Goal: Navigation & Orientation: Understand site structure

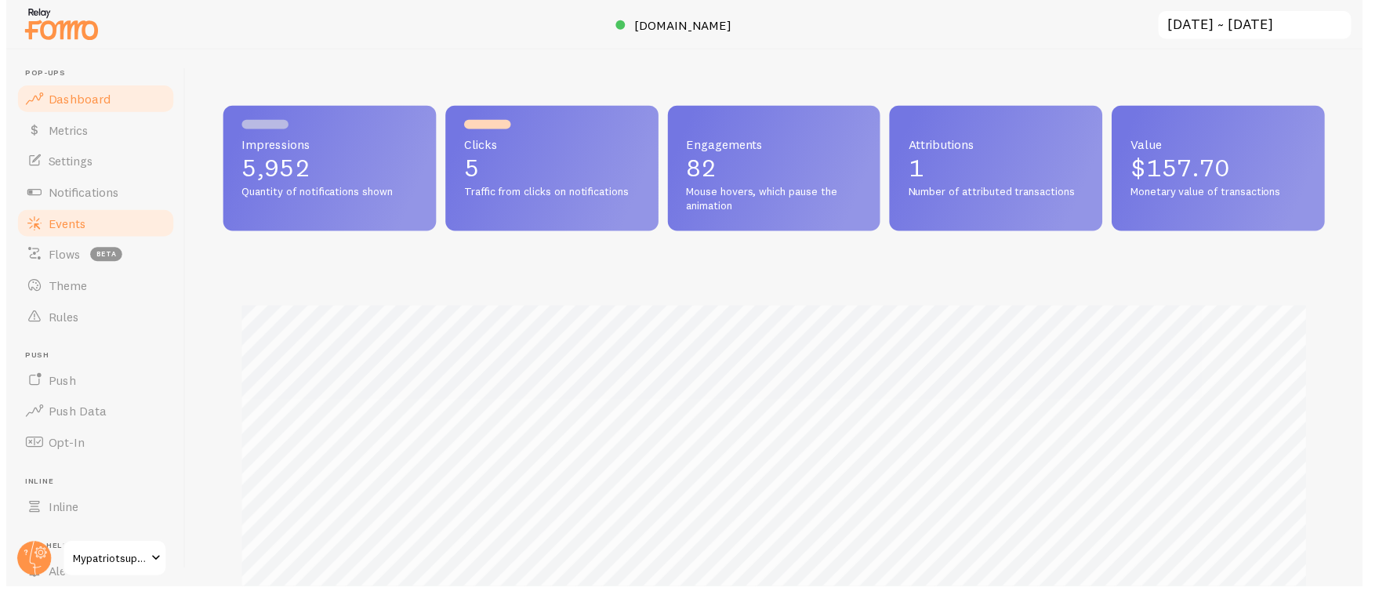
scroll to position [783608, 782910]
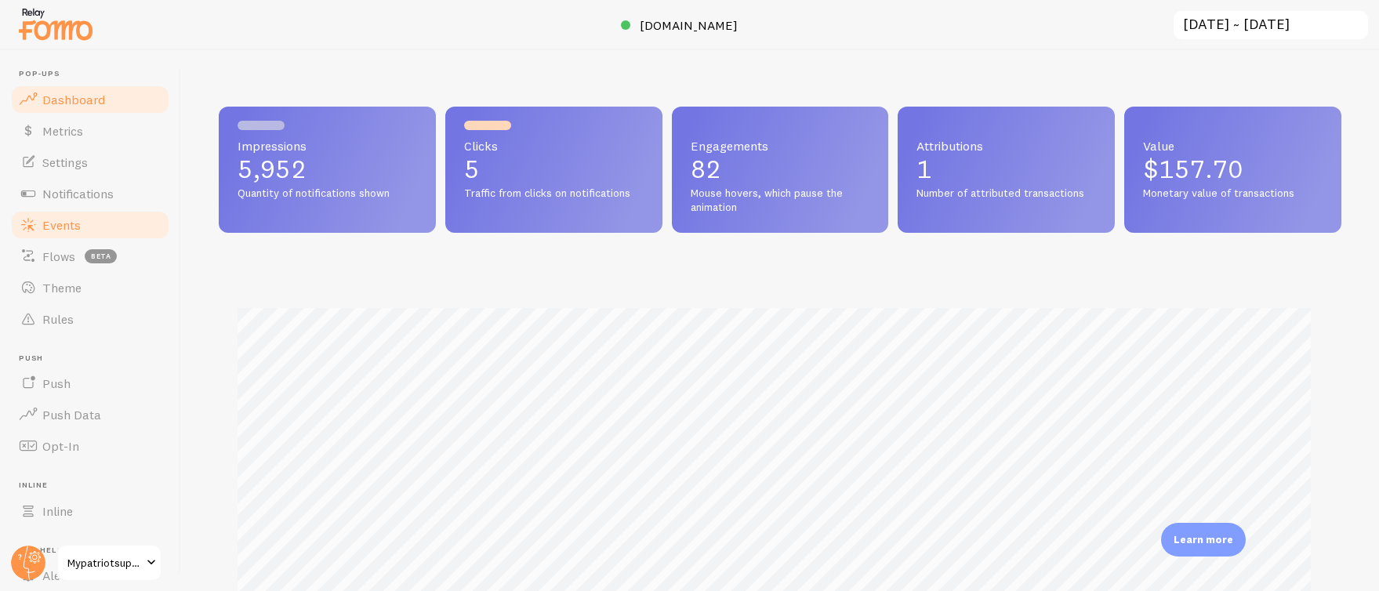
click at [71, 223] on span "Events" at bounding box center [61, 225] width 38 height 16
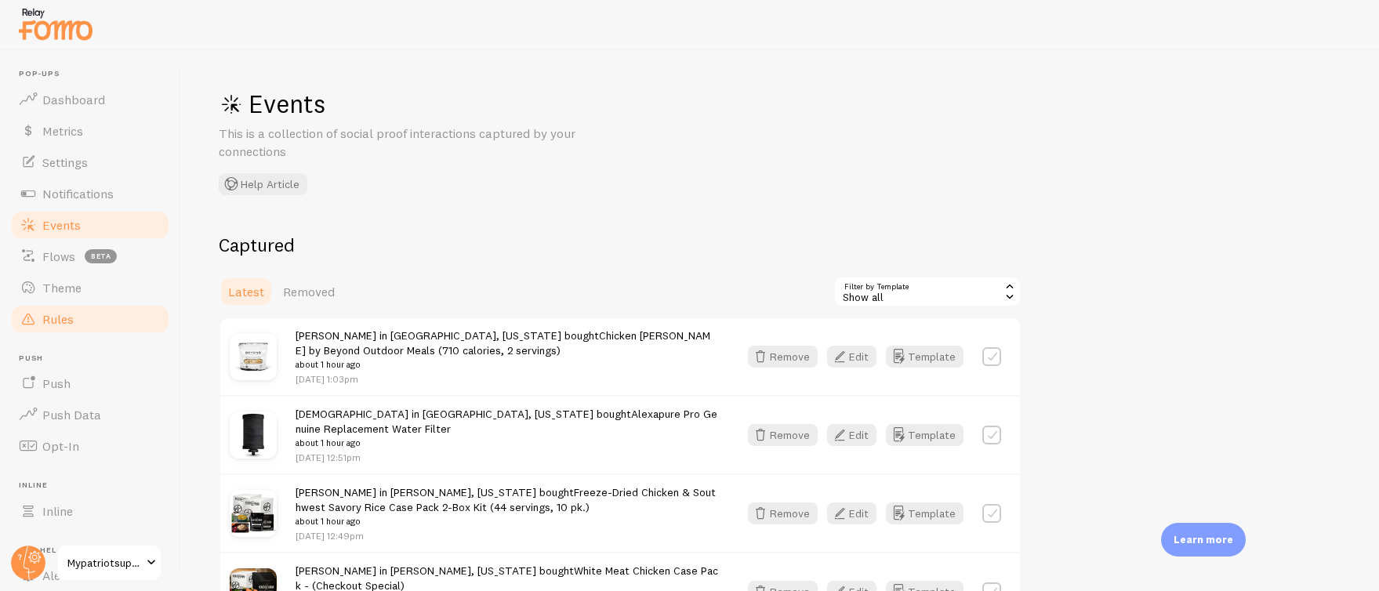
click at [67, 313] on span "Rules" at bounding box center [57, 319] width 31 height 16
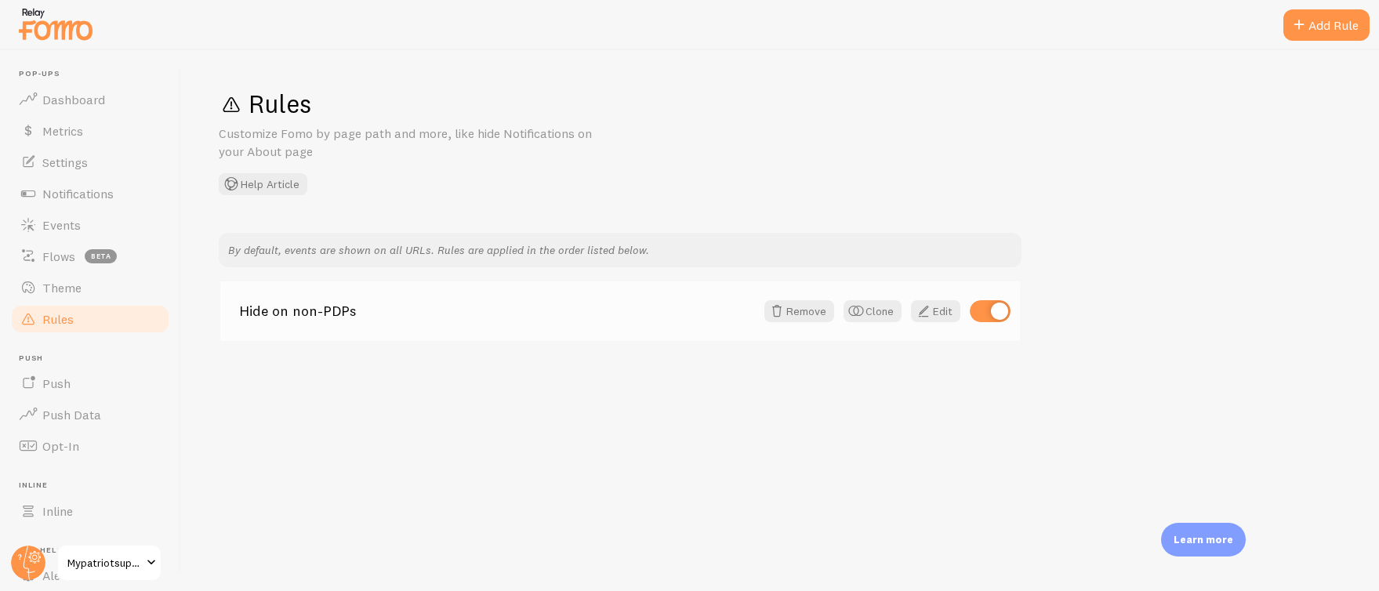
click at [304, 307] on link "Hide on non-PDPs" at bounding box center [497, 311] width 516 height 14
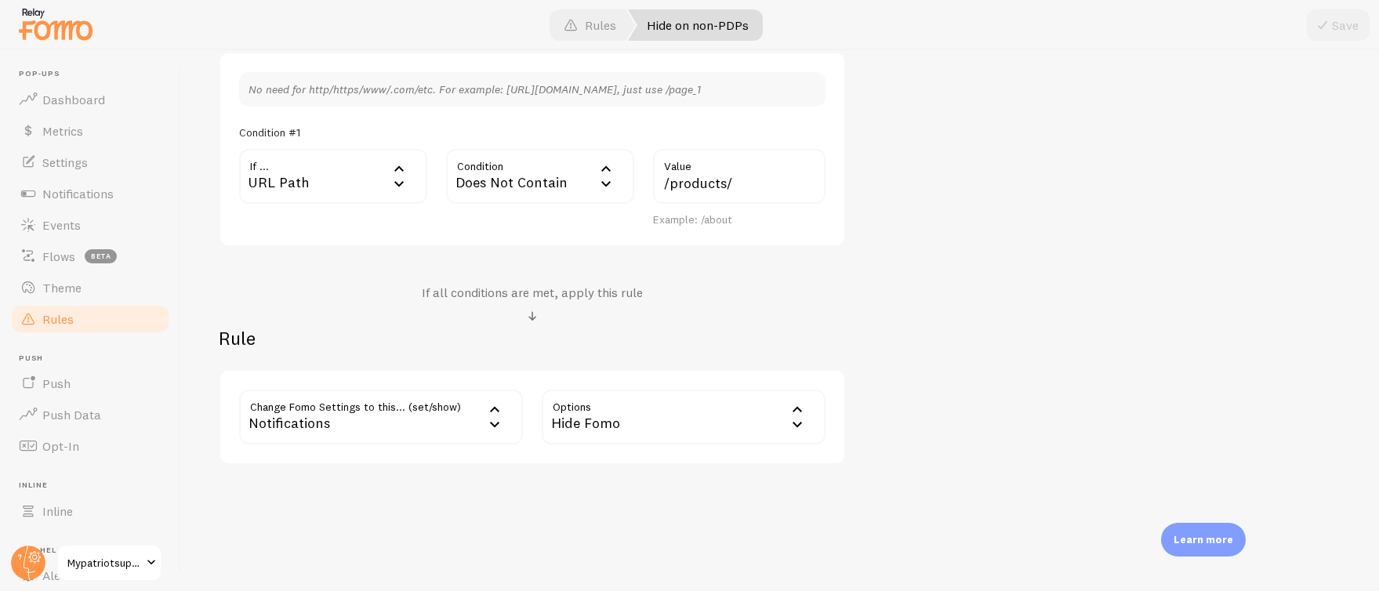
scroll to position [448, 0]
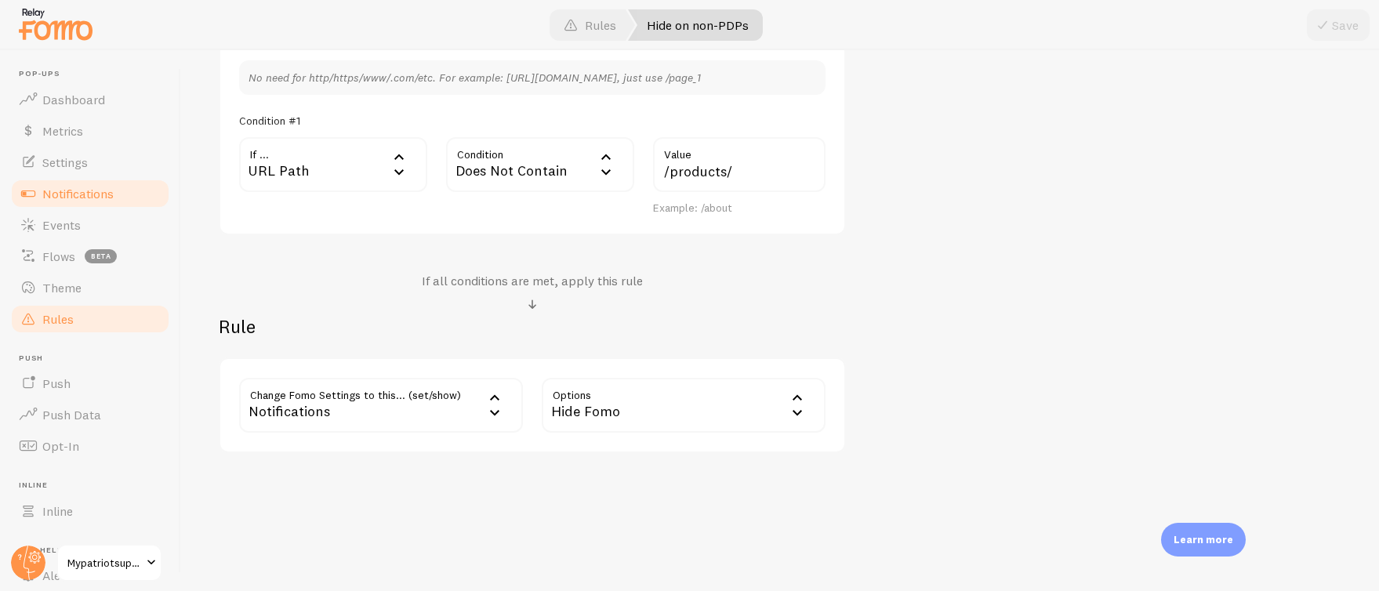
click at [77, 195] on span "Notifications" at bounding box center [77, 194] width 71 height 16
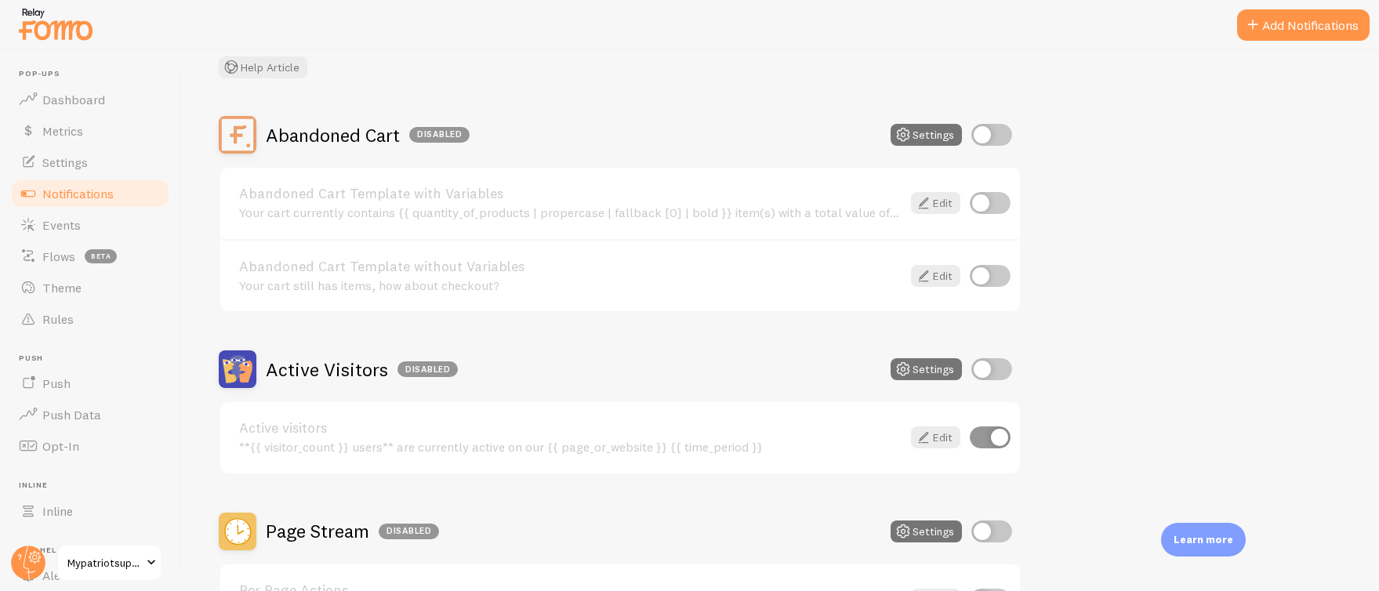
scroll to position [113, 0]
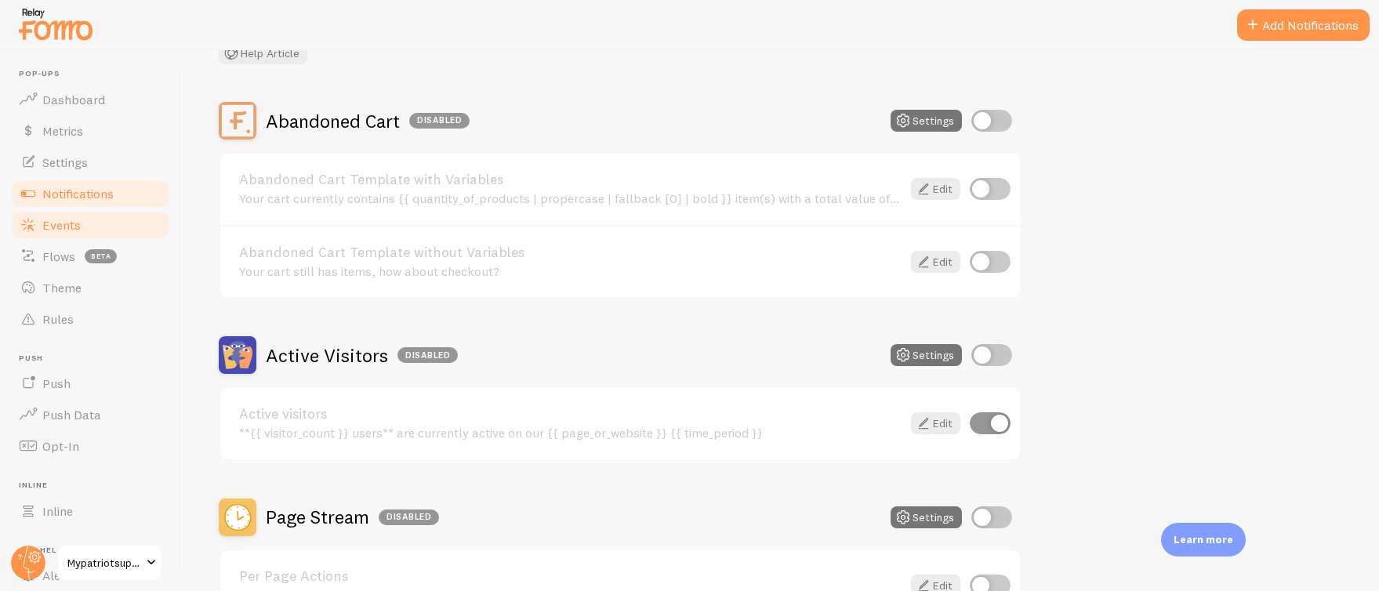
click at [83, 216] on link "Events" at bounding box center [90, 224] width 162 height 31
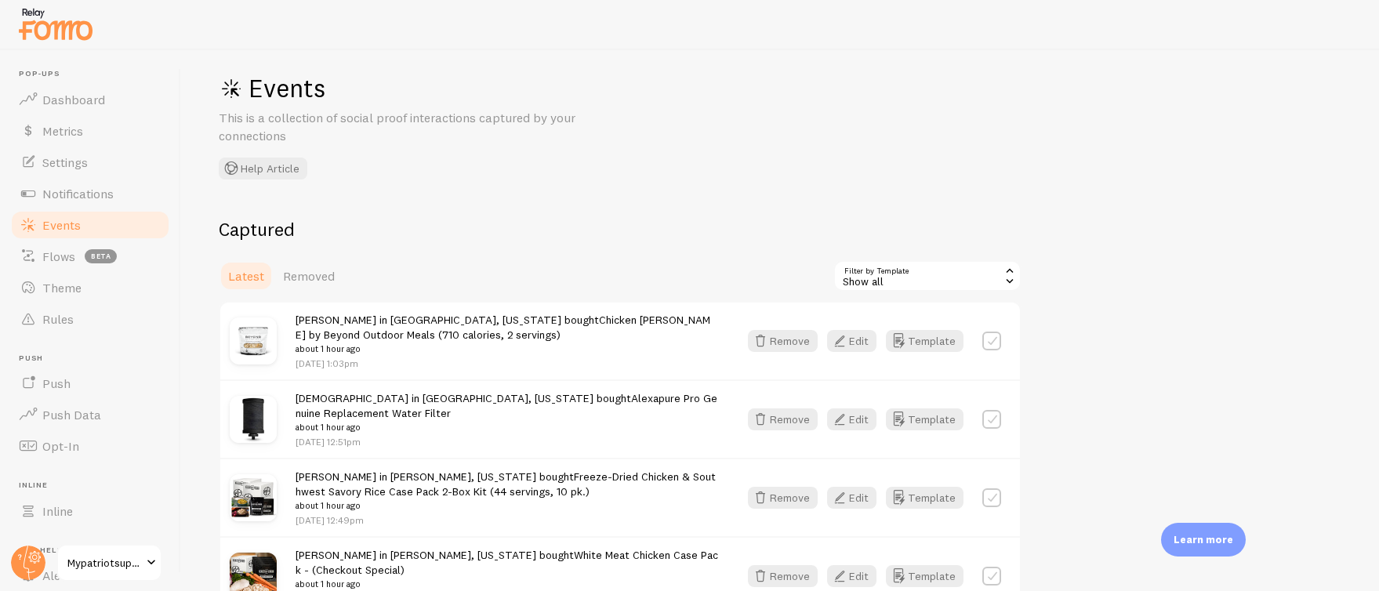
scroll to position [34, 0]
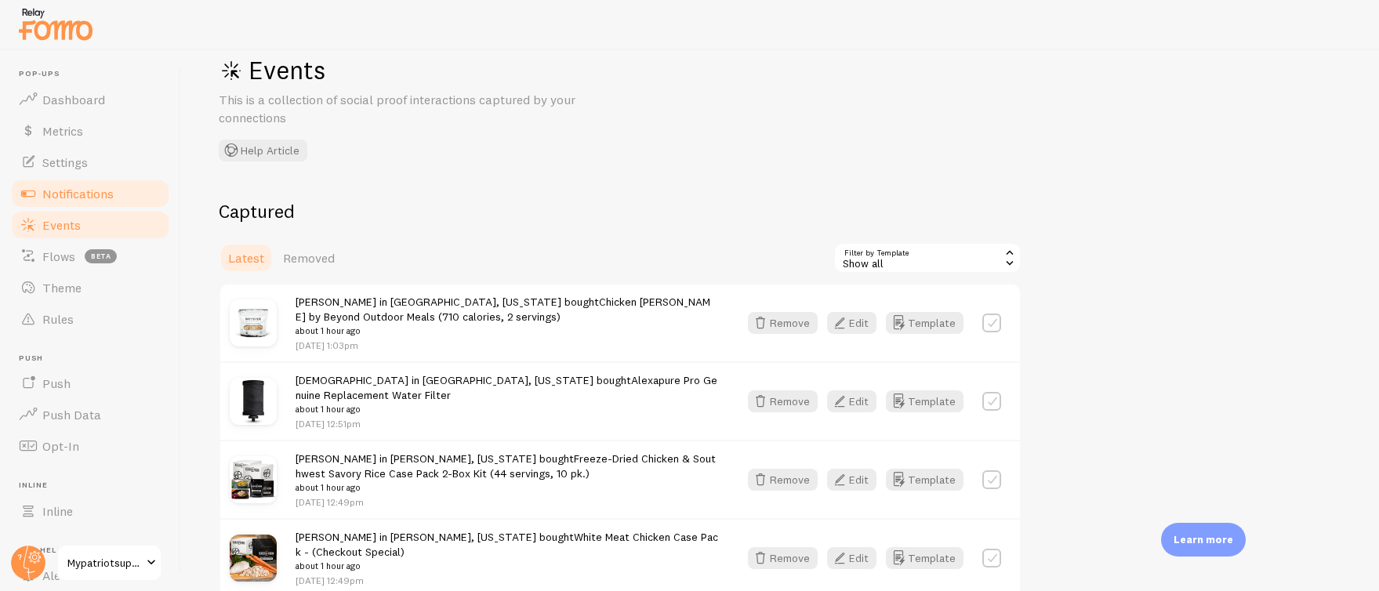
click at [84, 194] on span "Notifications" at bounding box center [77, 194] width 71 height 16
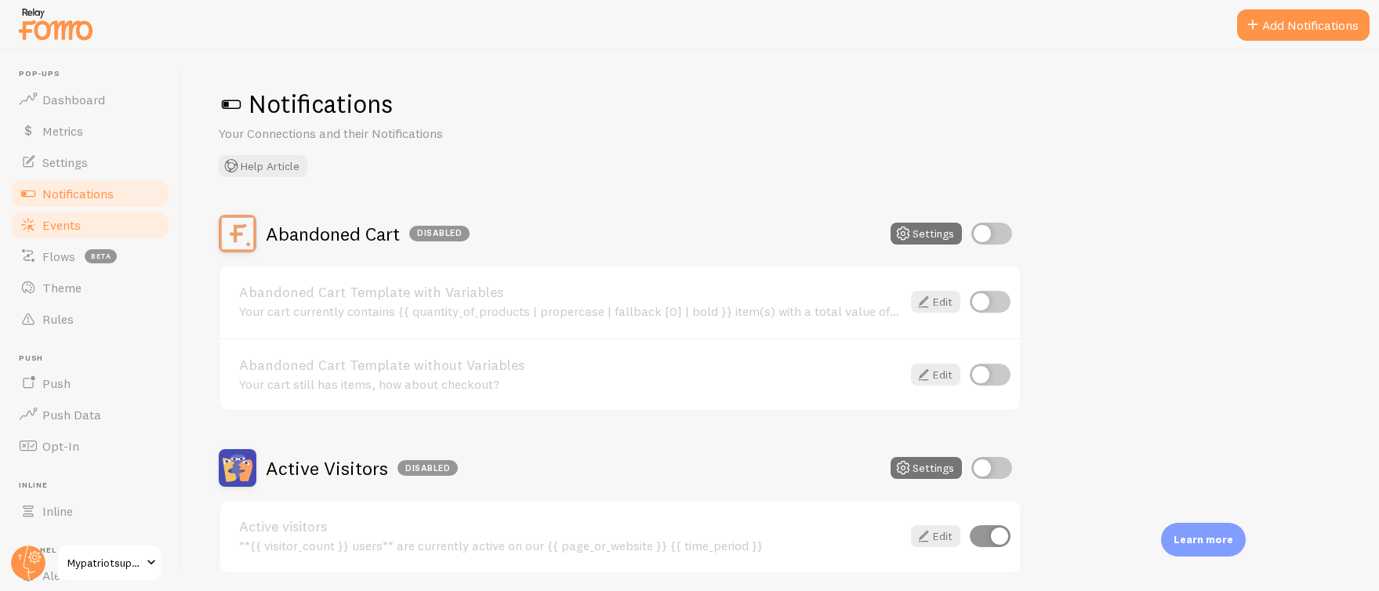
click at [93, 228] on link "Events" at bounding box center [90, 224] width 162 height 31
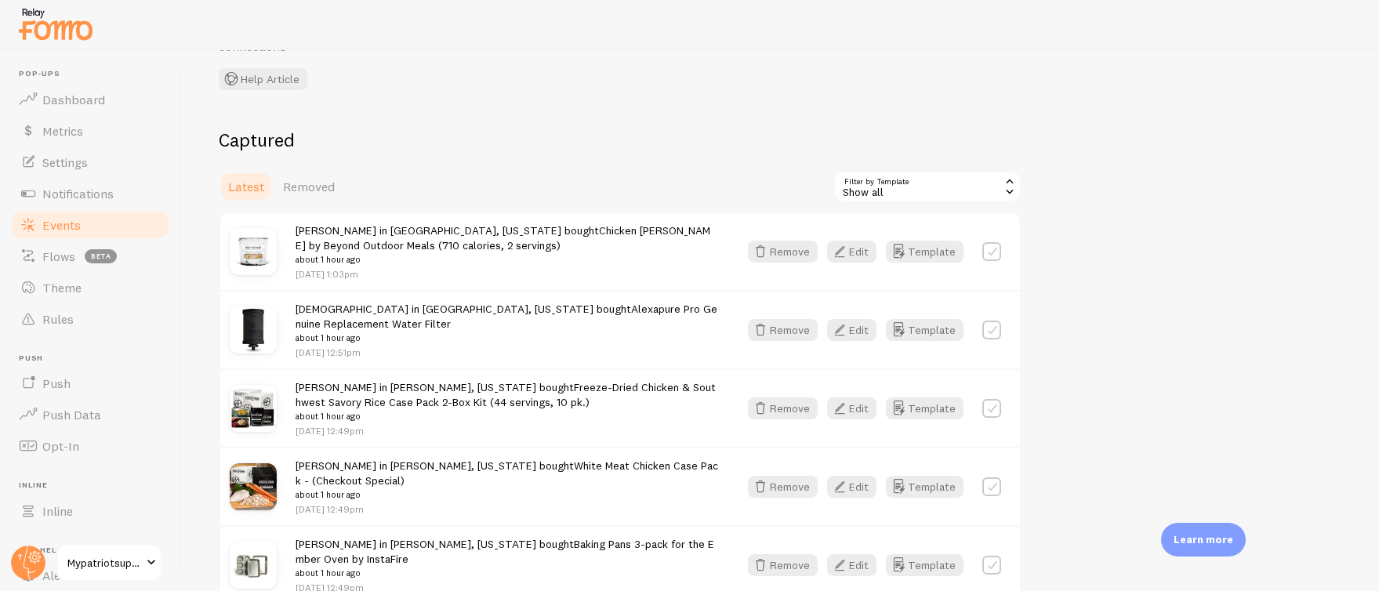
scroll to position [125, 0]
